Goal: Information Seeking & Learning: Find specific fact

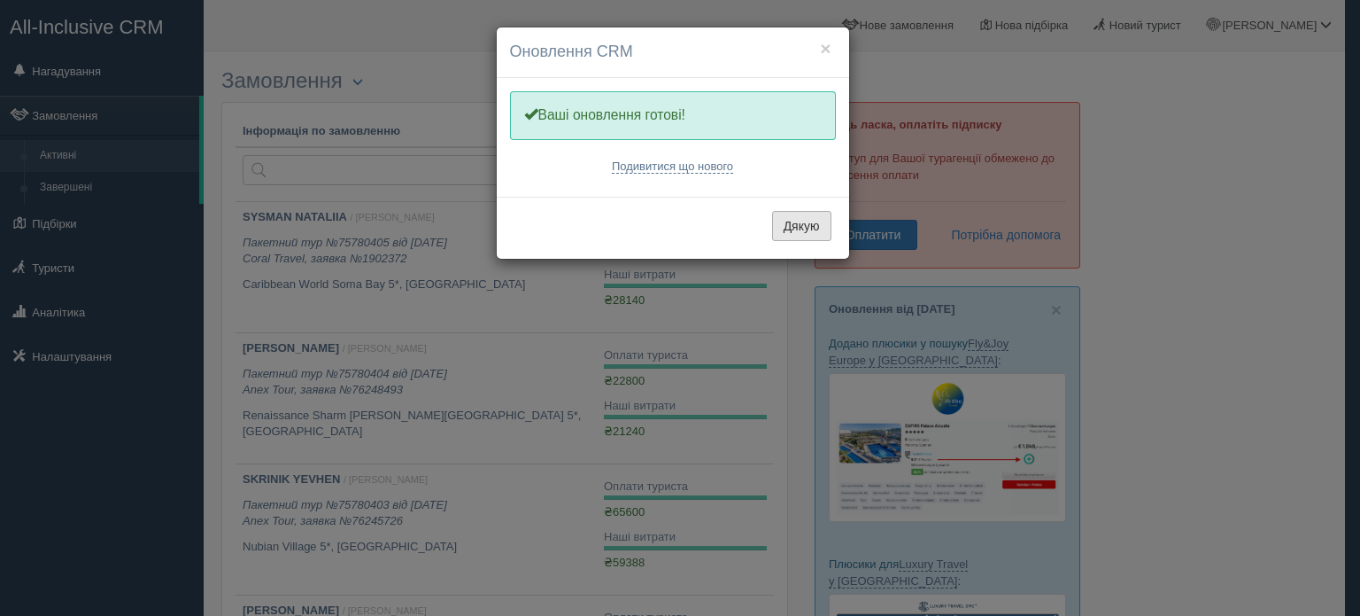
click at [802, 231] on button "Дякую" at bounding box center [801, 226] width 59 height 30
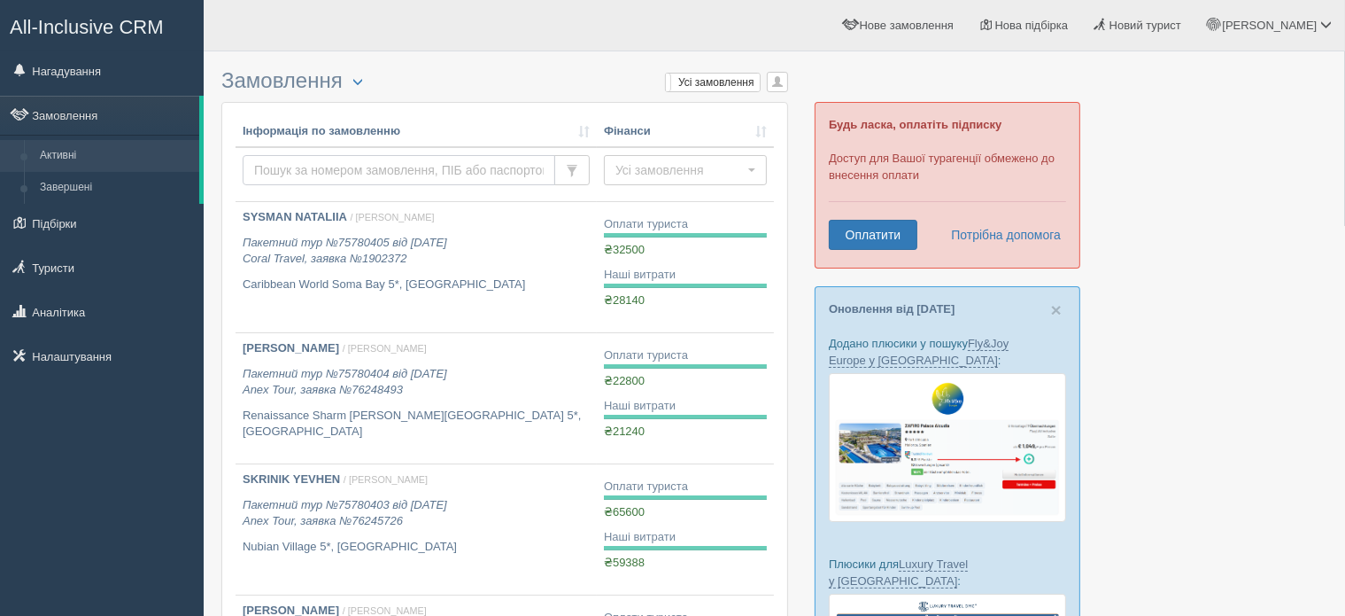
click at [358, 167] on input "text" at bounding box center [399, 170] width 313 height 30
type input "FIL"
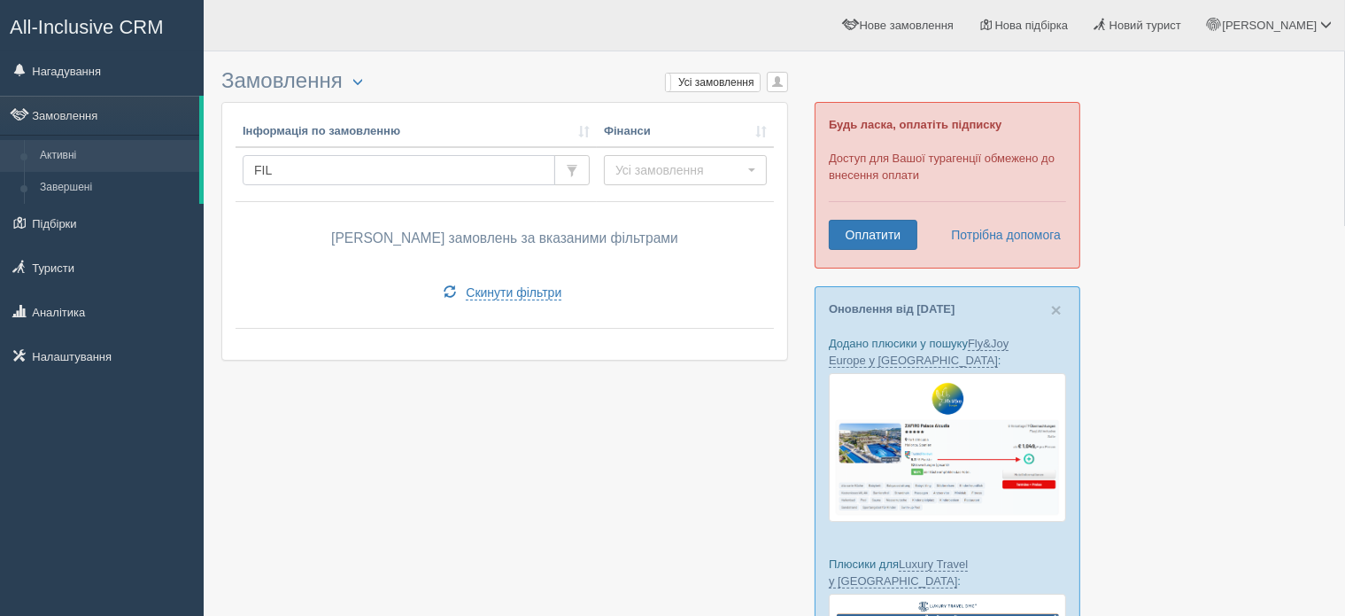
click at [325, 163] on input "FIL" at bounding box center [399, 170] width 313 height 30
type input "FILGRAF"
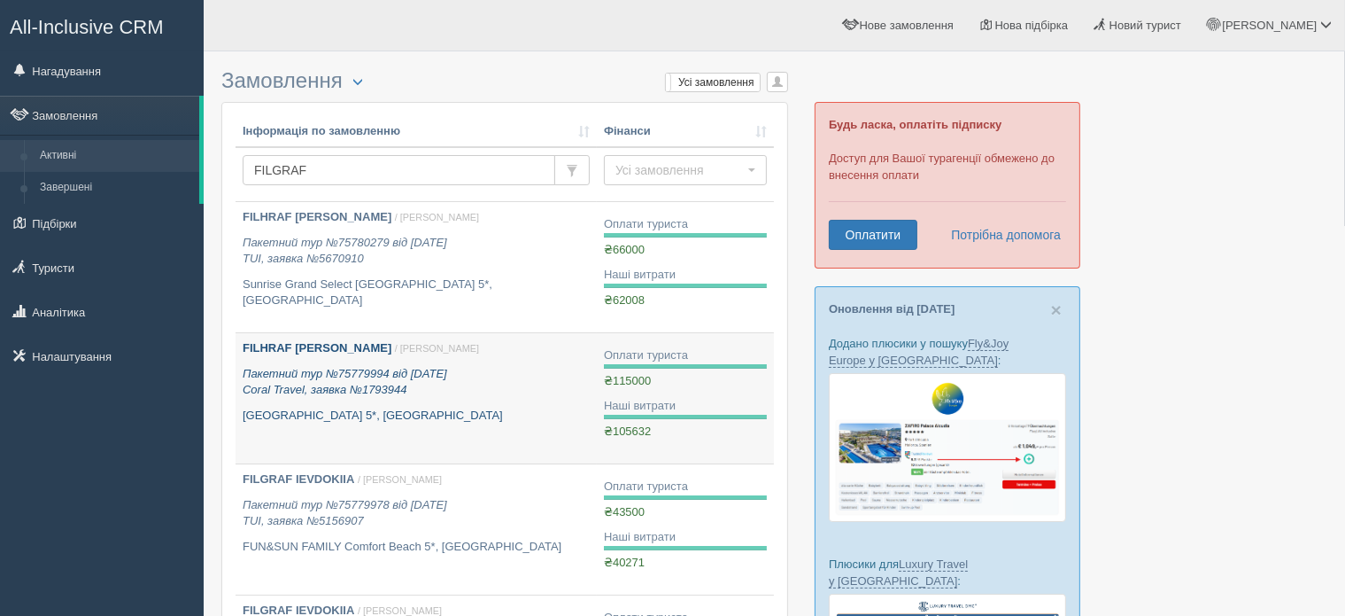
scroll to position [89, 0]
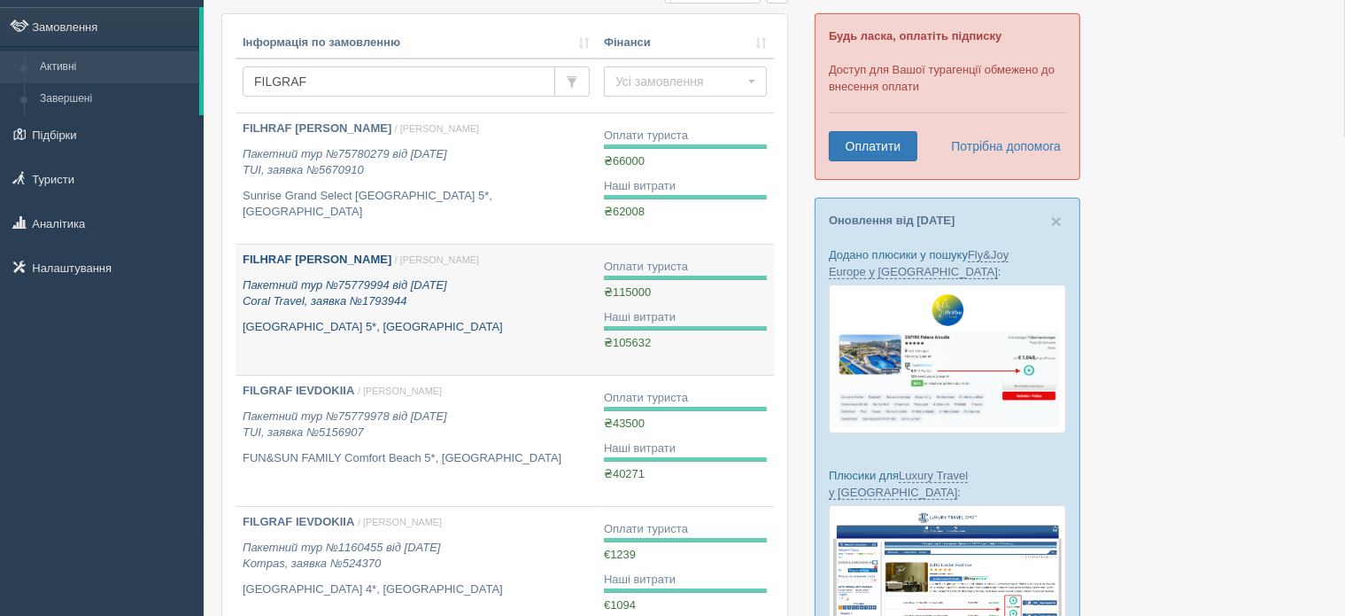
click at [334, 259] on b "FILHRAF [PERSON_NAME]" at bounding box center [317, 258] width 149 height 13
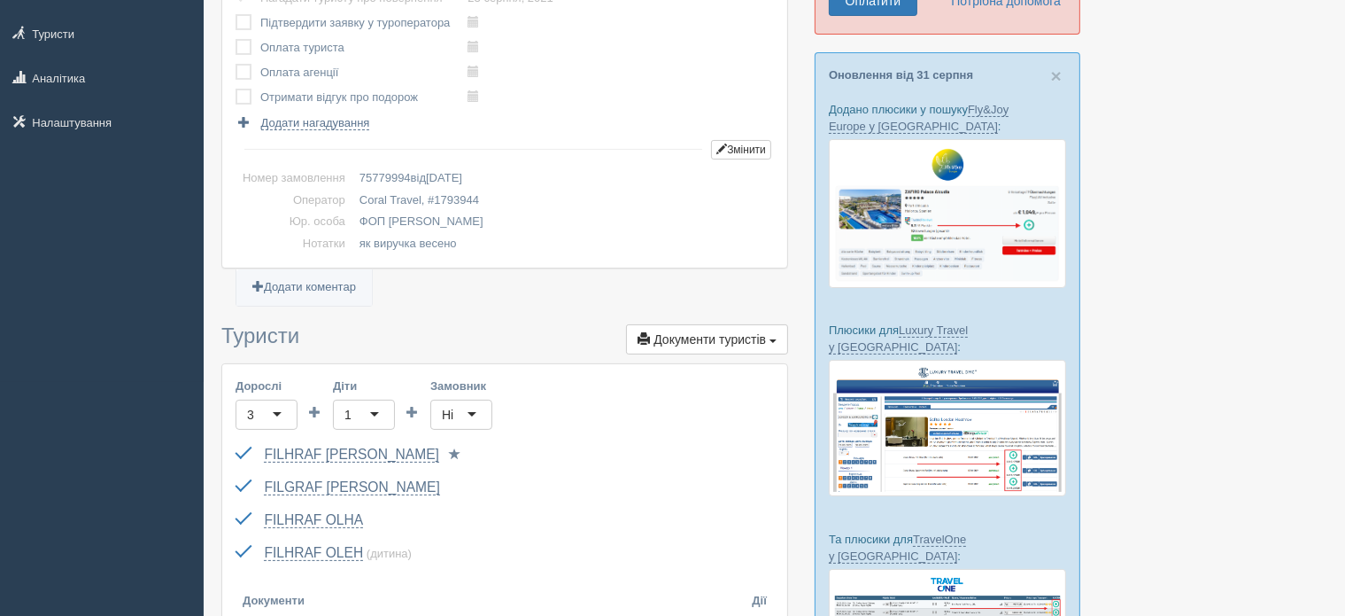
scroll to position [266, 0]
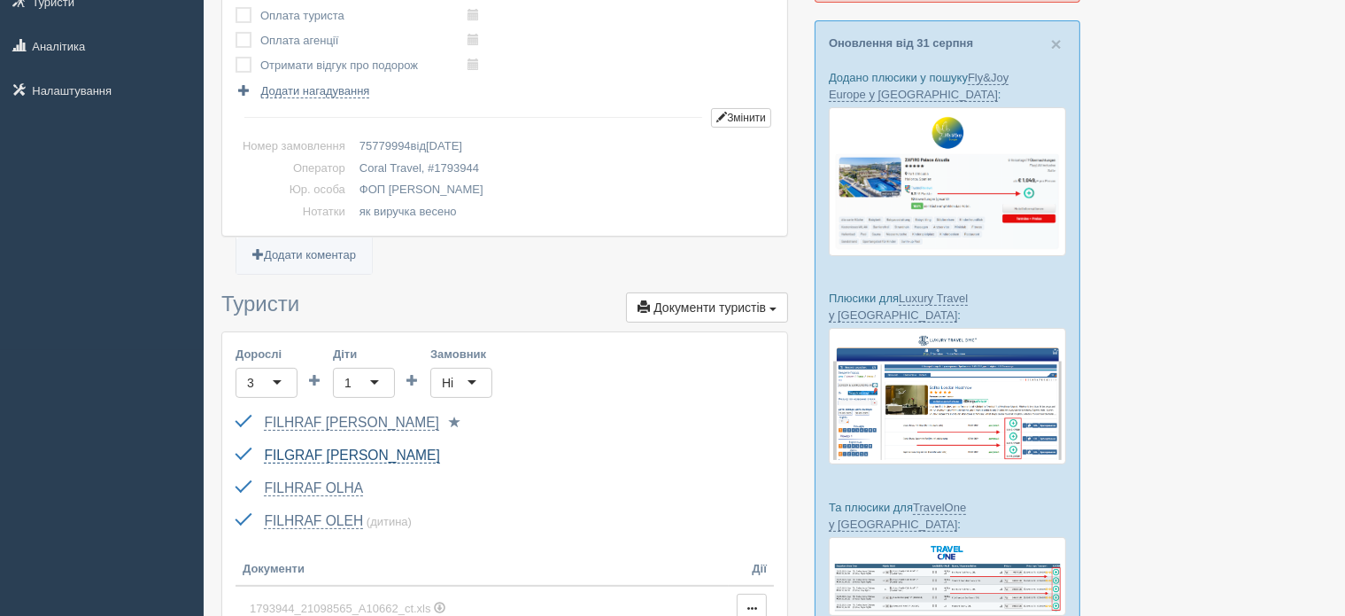
click at [372, 448] on link "FILGRAF [PERSON_NAME]" at bounding box center [351, 455] width 175 height 16
click at [350, 418] on link "FILHRAF [PERSON_NAME]" at bounding box center [351, 422] width 175 height 16
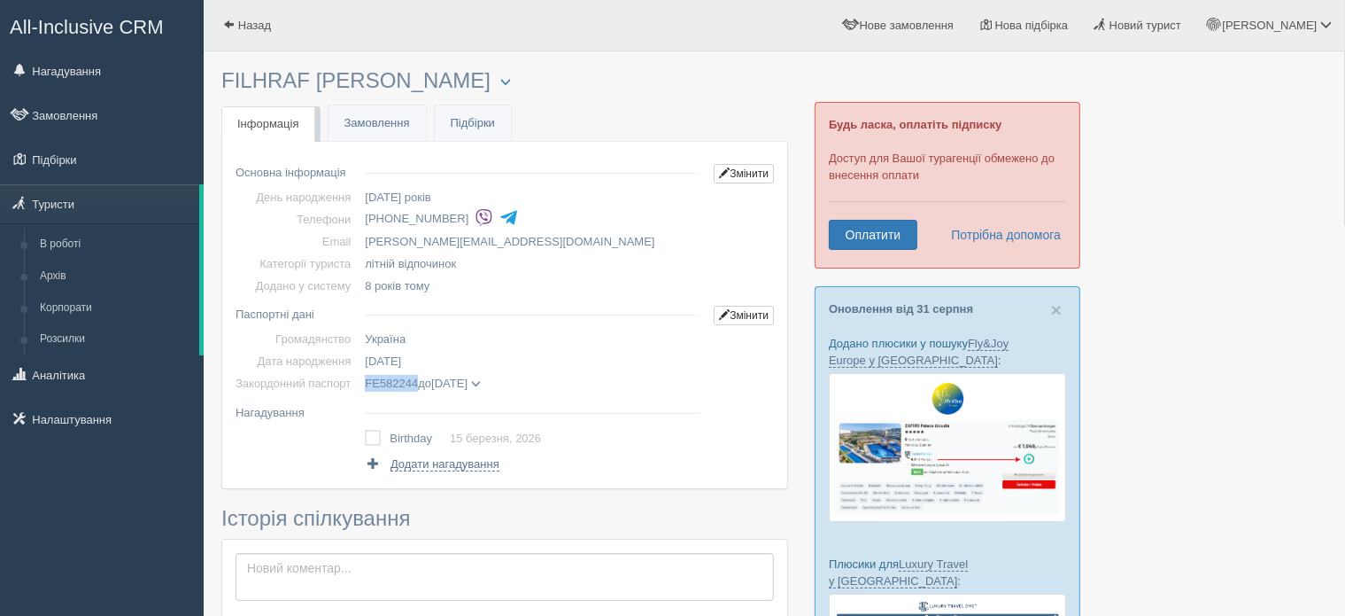
drag, startPoint x: 361, startPoint y: 382, endPoint x: 417, endPoint y: 387, distance: 56.0
click at [417, 387] on td "FE582244 до [DATE] FILHRAF [PERSON_NAME] дата видачі [DATE] орган видачі (немає…" at bounding box center [532, 383] width 349 height 22
copy span "FE582244"
